Goal: Transaction & Acquisition: Purchase product/service

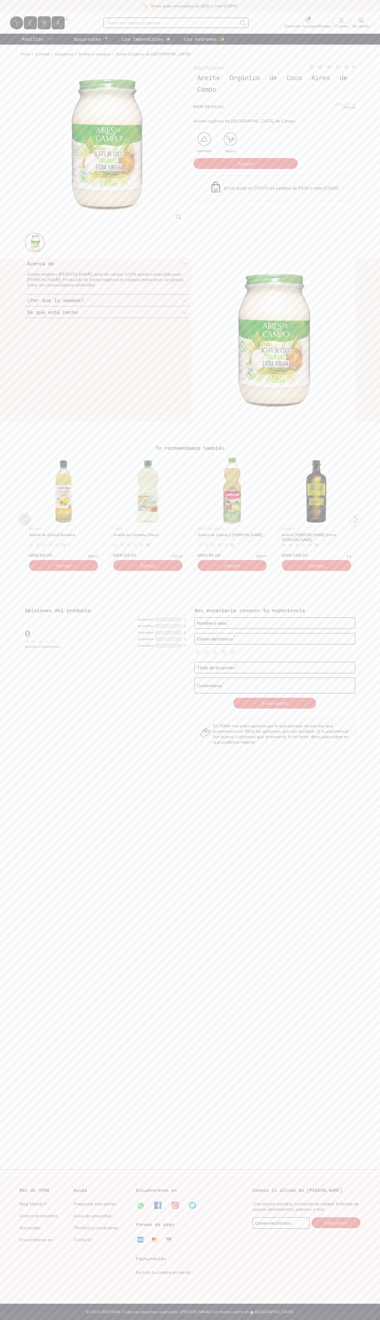
click at [246, 164] on span "Agregar" at bounding box center [246, 163] width 16 height 5
click at [361, 20] on icon at bounding box center [361, 20] width 7 height 7
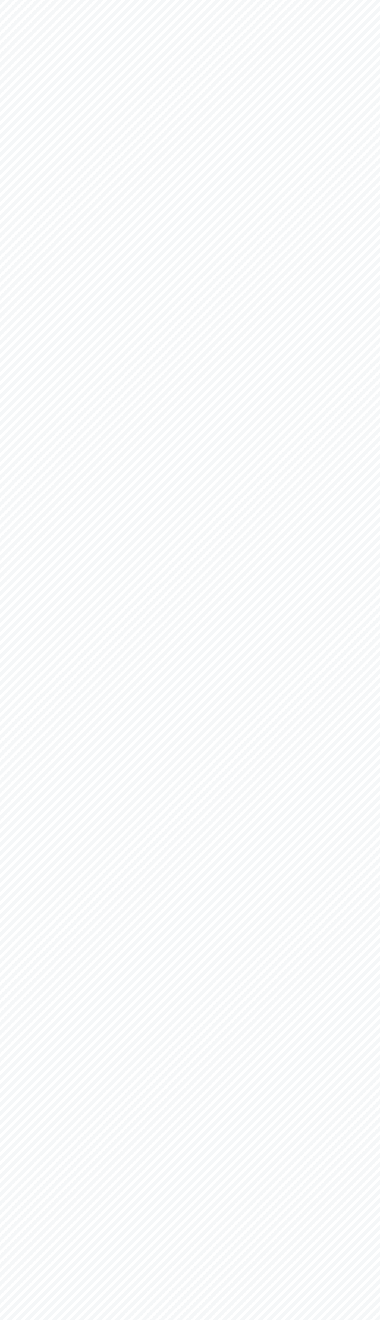
click at [8, 7] on body "YEMA: Así de fácil, así de bueno" at bounding box center [190, 660] width 380 height 1320
click at [377, 942] on body "YEMA: Así de fácil, así de bueno" at bounding box center [190, 660] width 380 height 1320
click at [233, 1320] on html "YEMA: Así de fácil, así de bueno" at bounding box center [190, 660] width 380 height 1320
click at [19, 780] on body "YEMA: Así de fácil, así de bueno" at bounding box center [190, 660] width 380 height 1320
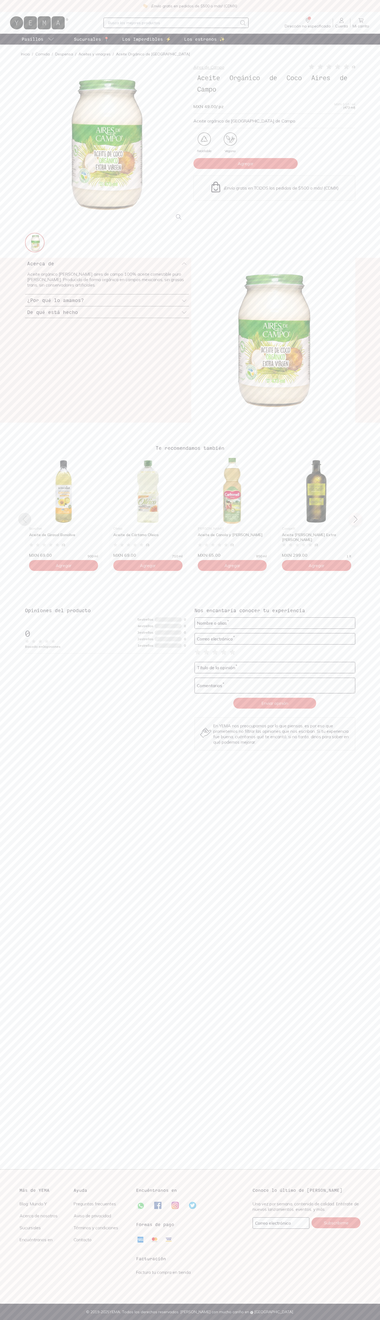
click at [351, 17] on link "Mi carrito Carrito" at bounding box center [360, 22] width 21 height 11
click at [371, 216] on div "Aires de Campo ( 0 ) Aceite Orgánico [PERSON_NAME] Aires de Campo MXN 49.00 / p…" at bounding box center [190, 412] width 380 height 698
click at [354, 1320] on html "¡Envío gratis en pedidos de $500 o más! (CDMX) Dirección no especificada Sin CP…" at bounding box center [190, 660] width 380 height 1320
click at [15, 867] on main "Inicio / Comida / Despensa / Aceites y vinagres / Aceite Orgánico de [GEOGRAPHI…" at bounding box center [190, 607] width 380 height 1125
